Goal: Task Accomplishment & Management: Use online tool/utility

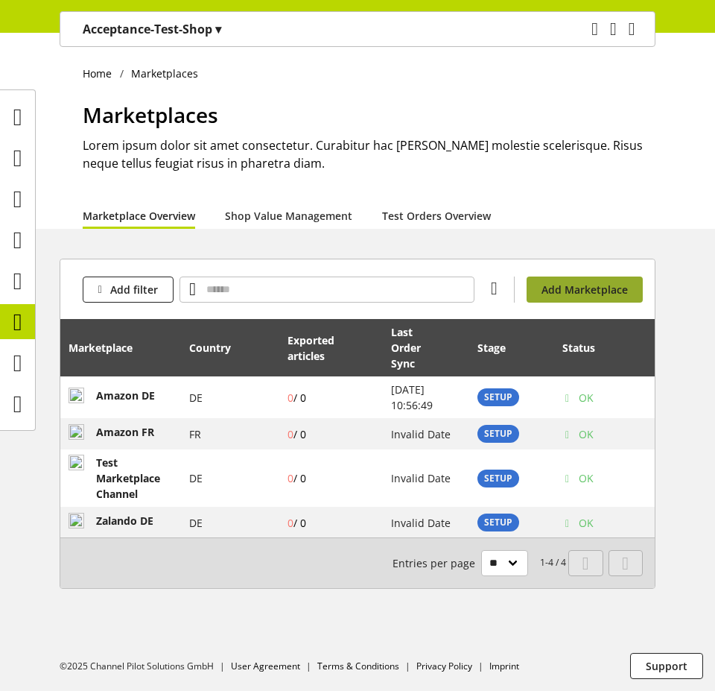
click at [588, 282] on span "Add Marketplace" at bounding box center [585, 290] width 86 height 16
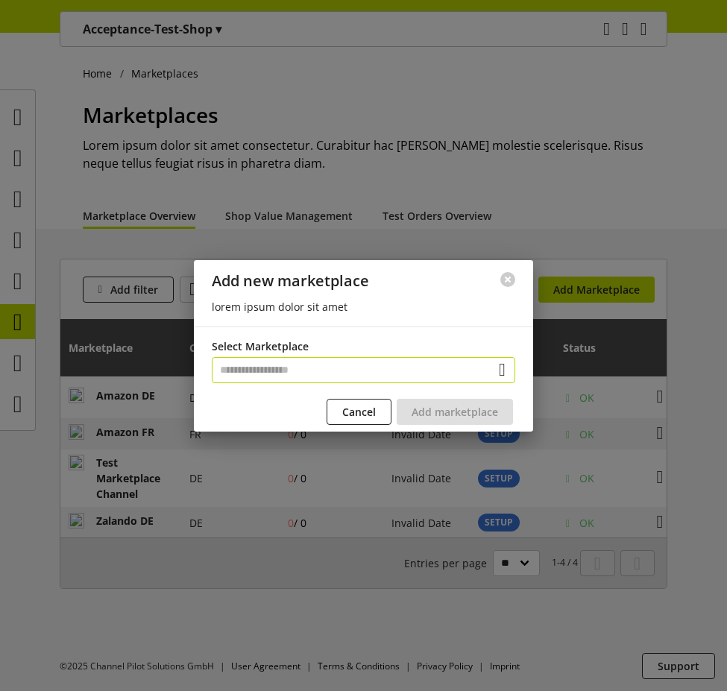
click at [343, 369] on input "text" at bounding box center [363, 370] width 303 height 26
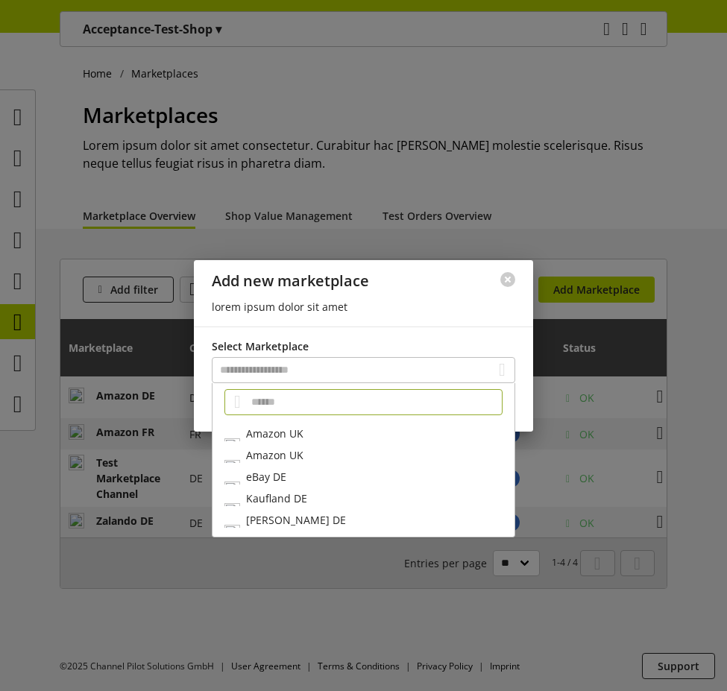
click at [23, 436] on div at bounding box center [363, 345] width 727 height 691
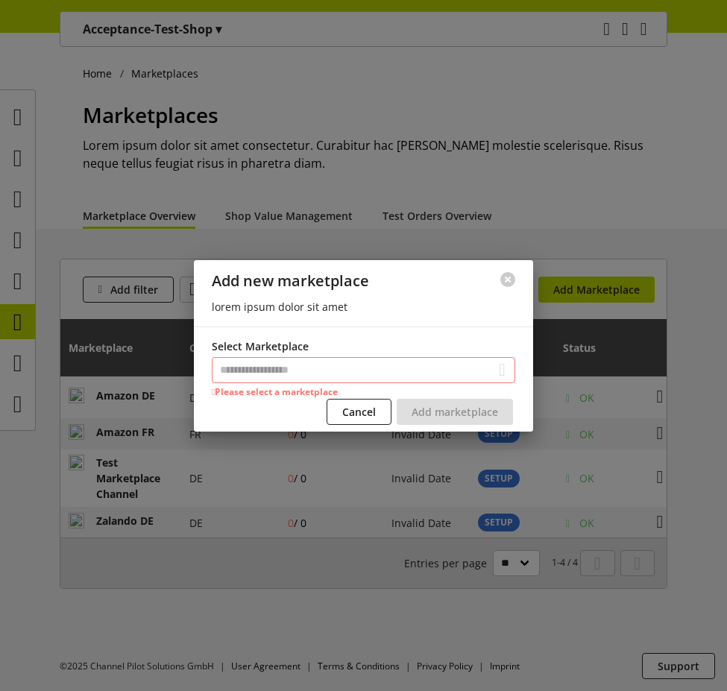
click at [29, 467] on div at bounding box center [363, 345] width 727 height 691
click at [359, 416] on span "Cancel" at bounding box center [359, 412] width 34 height 16
